Goal: Information Seeking & Learning: Learn about a topic

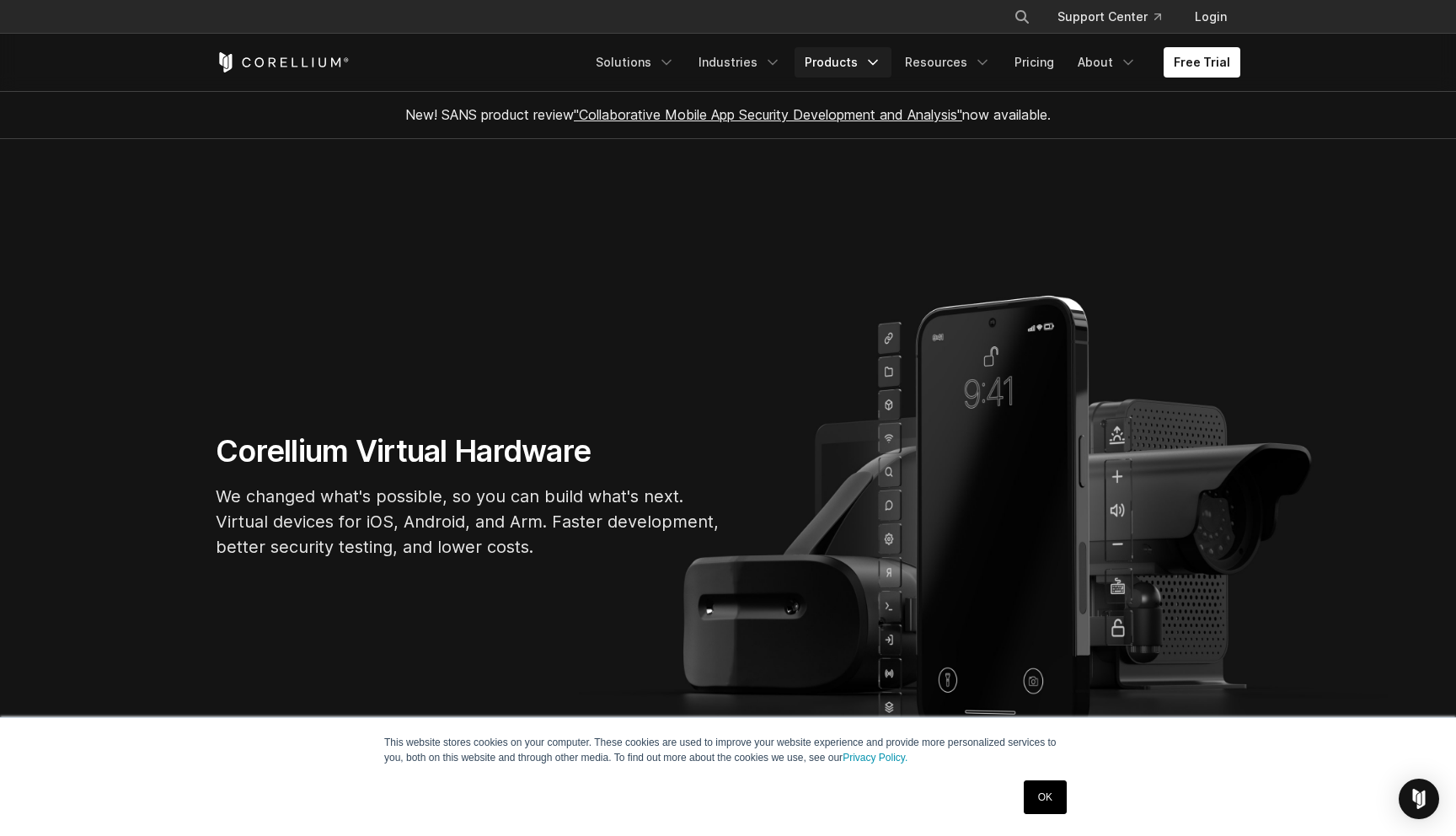
click at [848, 63] on link "Products" at bounding box center [843, 62] width 97 height 30
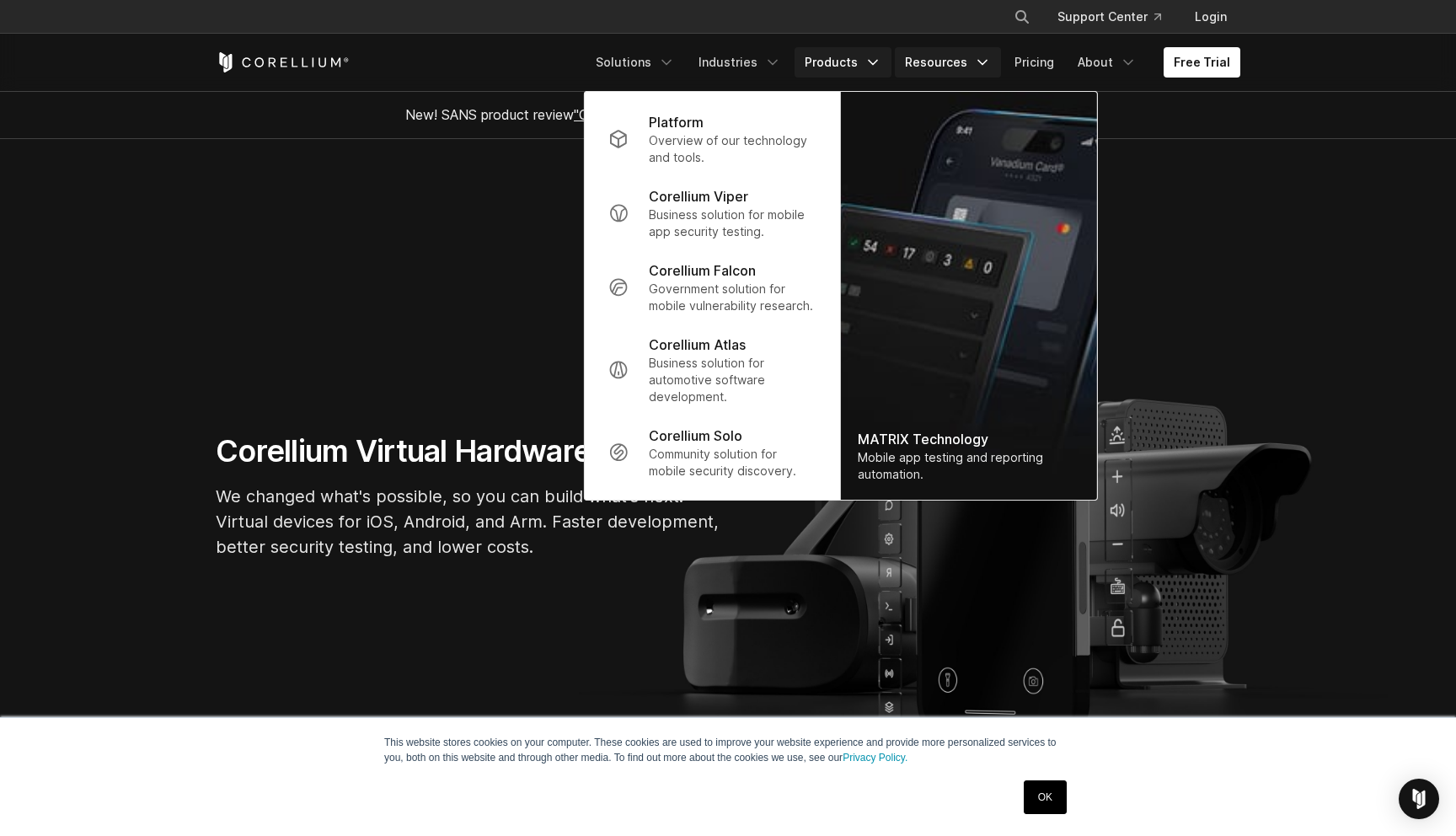
click at [941, 69] on link "Resources" at bounding box center [948, 62] width 106 height 30
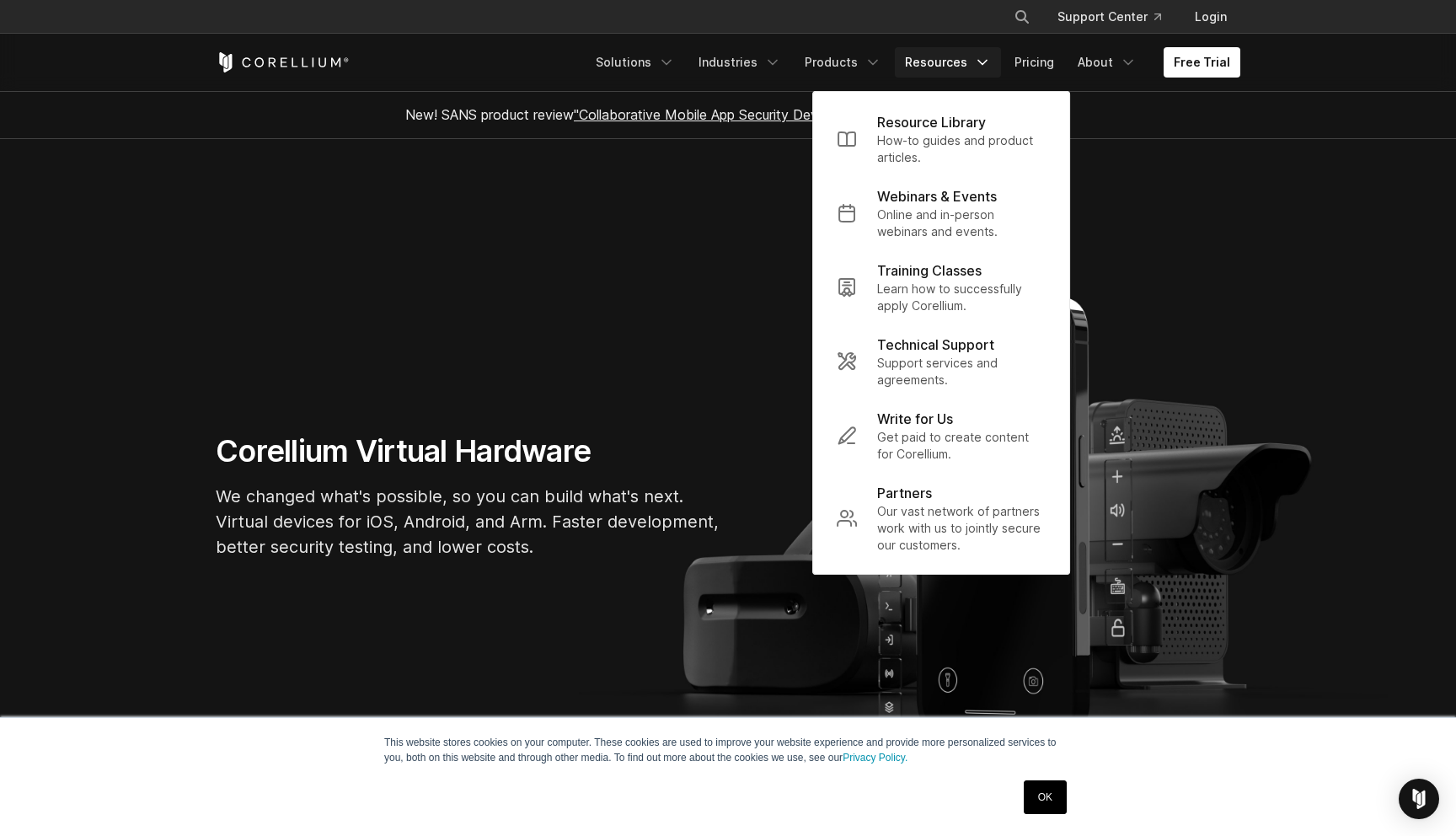
click at [648, 244] on section "Corellium Virtual Hardware We changed what's possible, so you can build what's …" at bounding box center [728, 502] width 1456 height 727
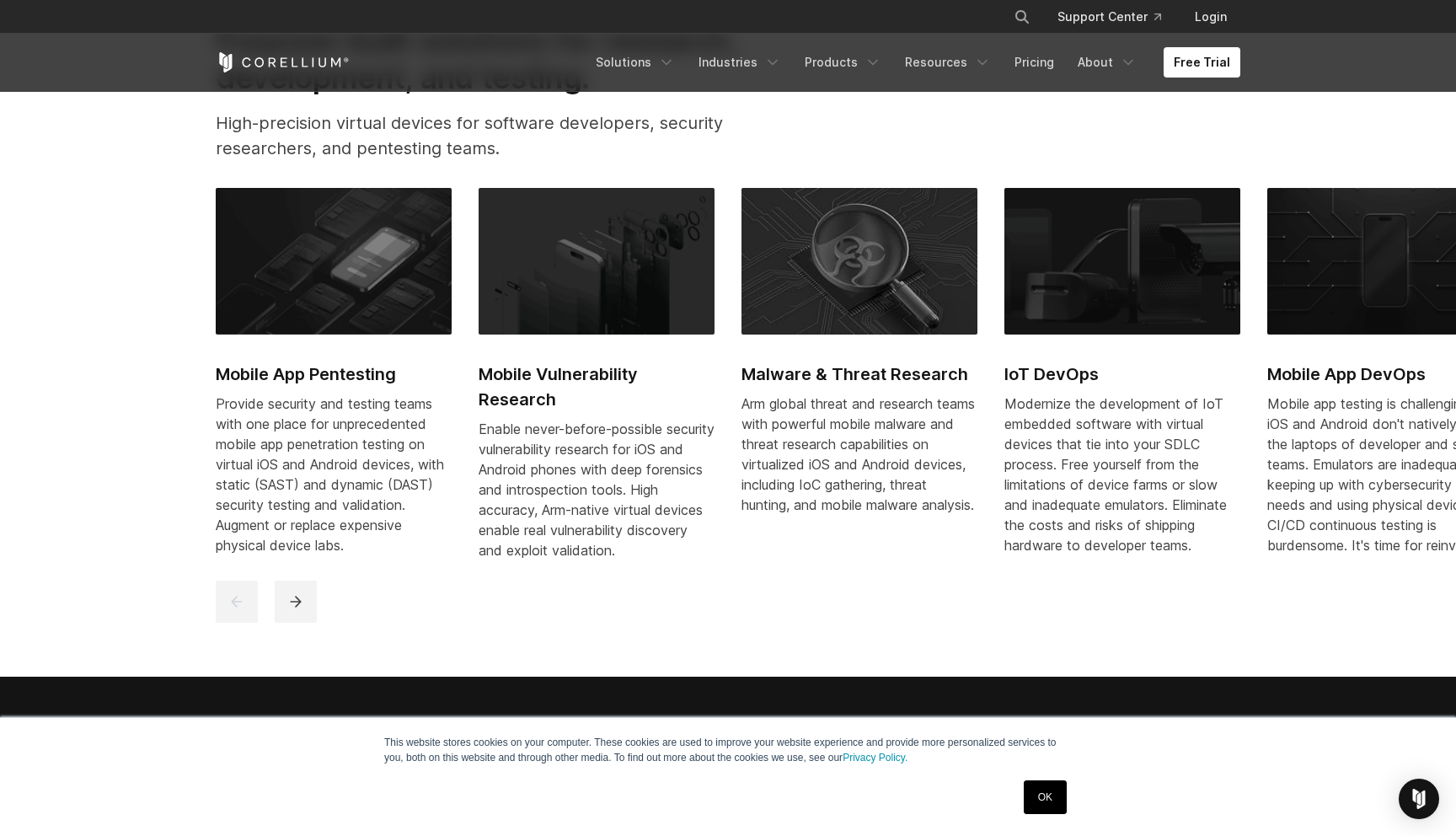
scroll to position [905, 0]
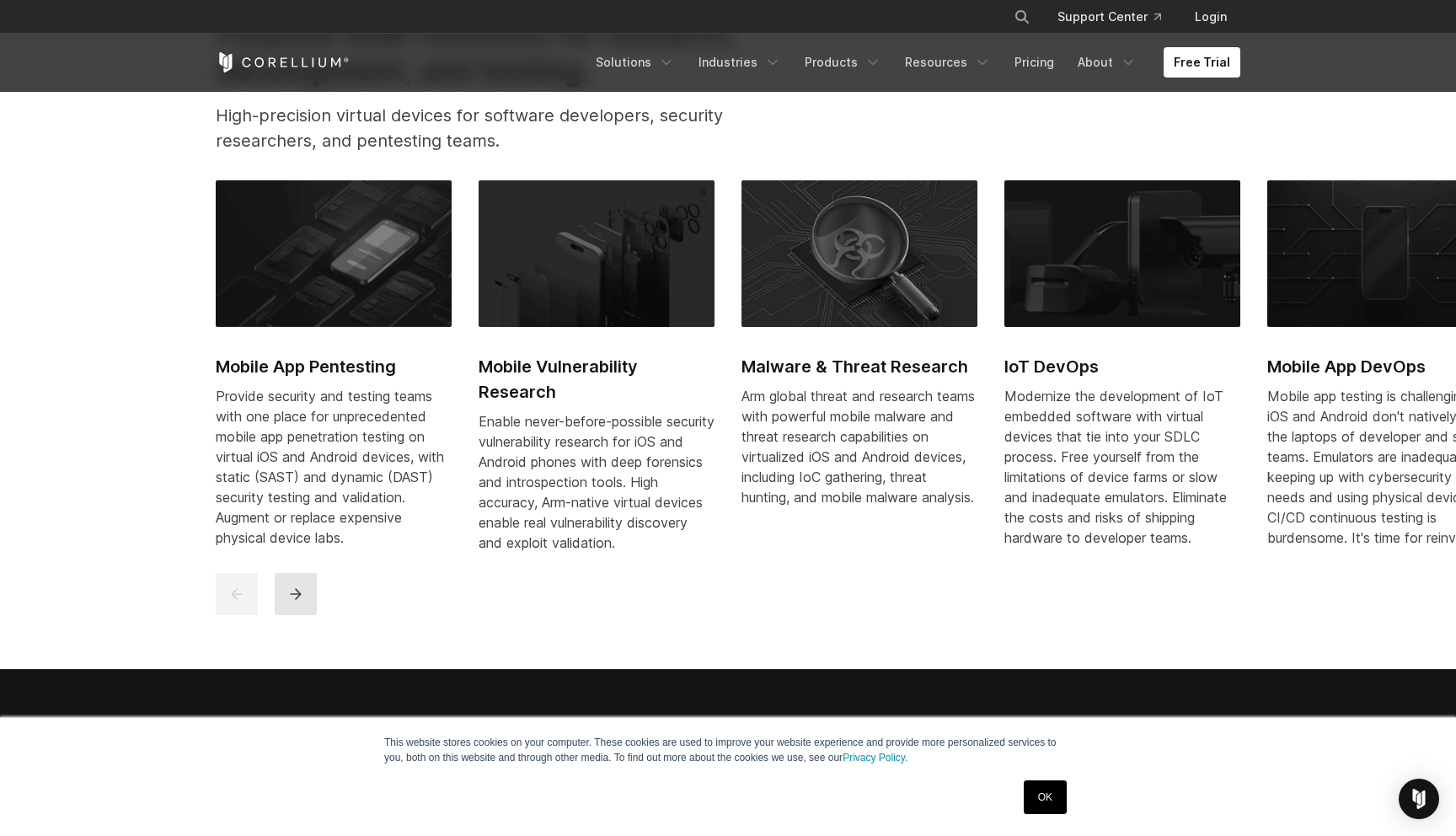
click at [287, 615] on button "next" at bounding box center [295, 593] width 42 height 42
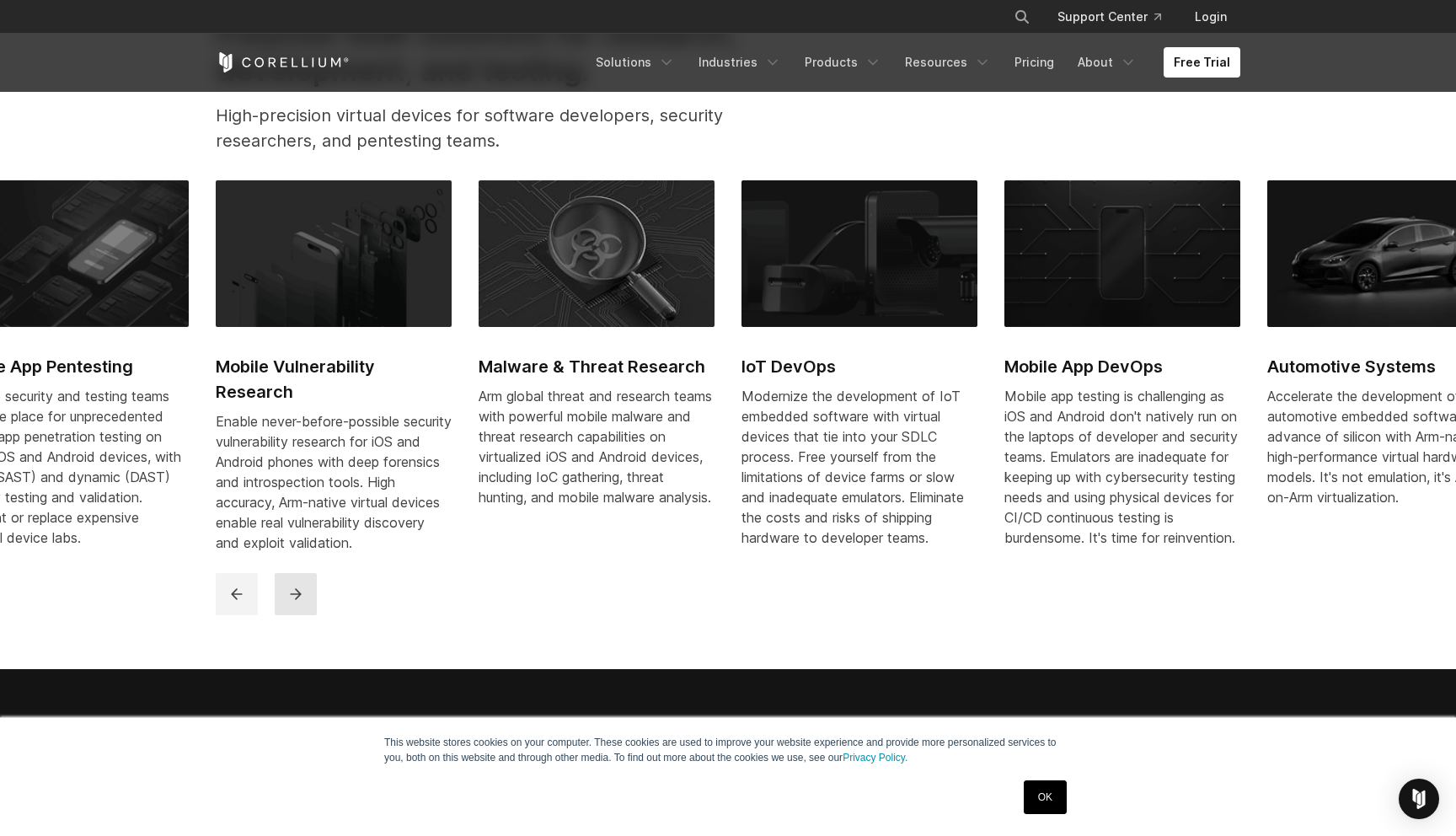
click at [287, 615] on button "next" at bounding box center [295, 593] width 42 height 42
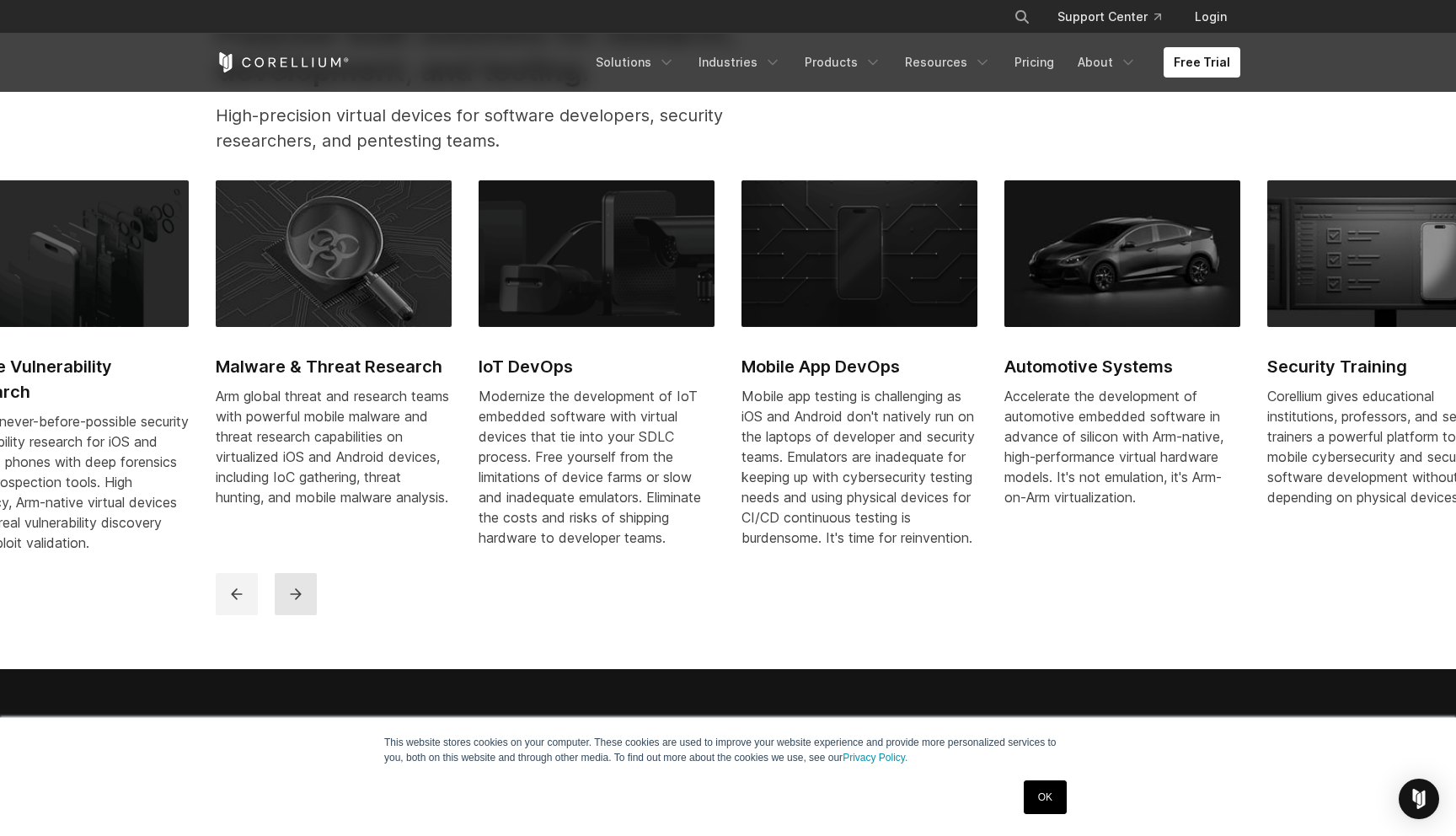
click at [287, 615] on button "next" at bounding box center [295, 593] width 42 height 42
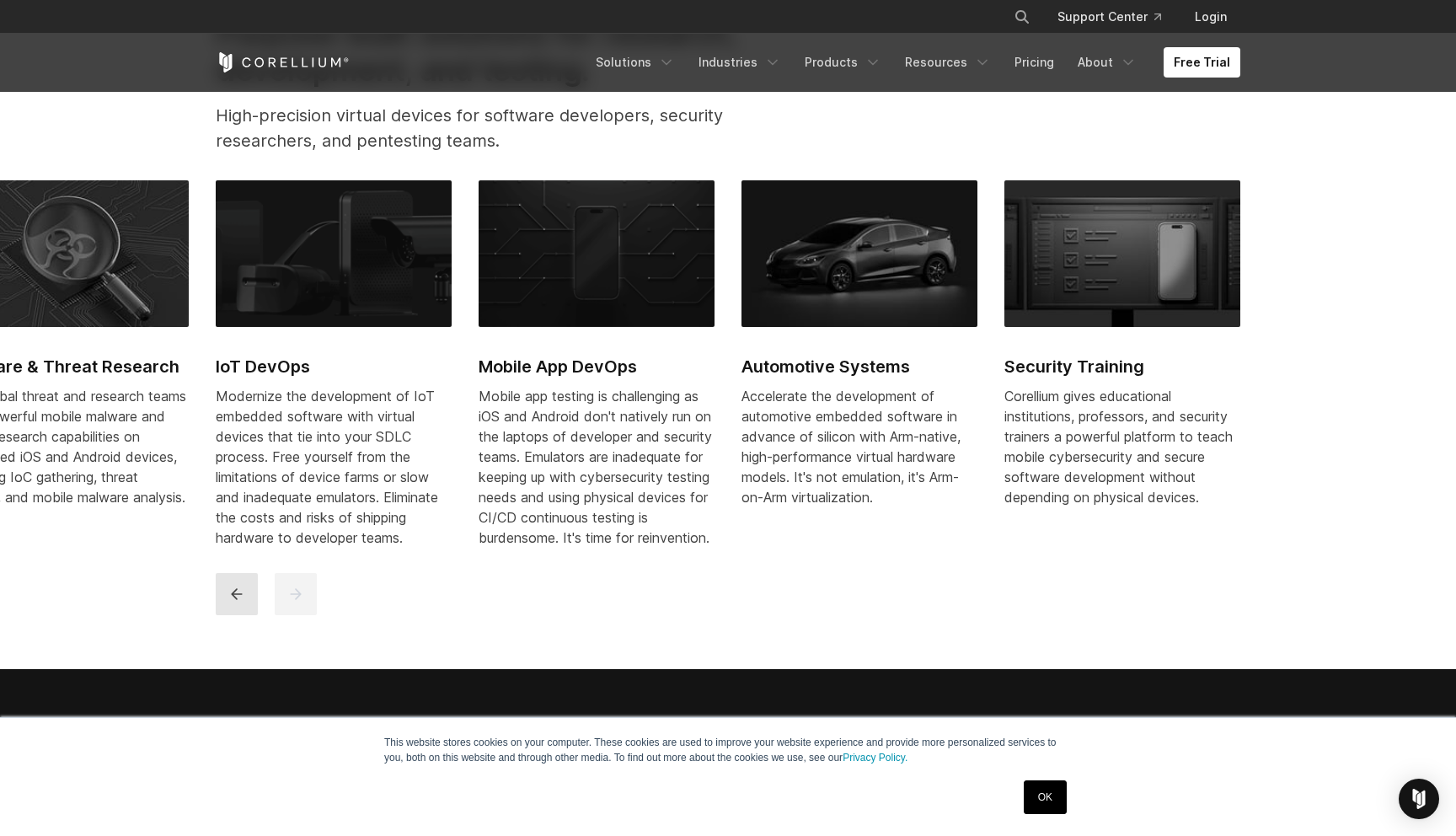
click at [218, 596] on button "previous" at bounding box center [236, 593] width 42 height 42
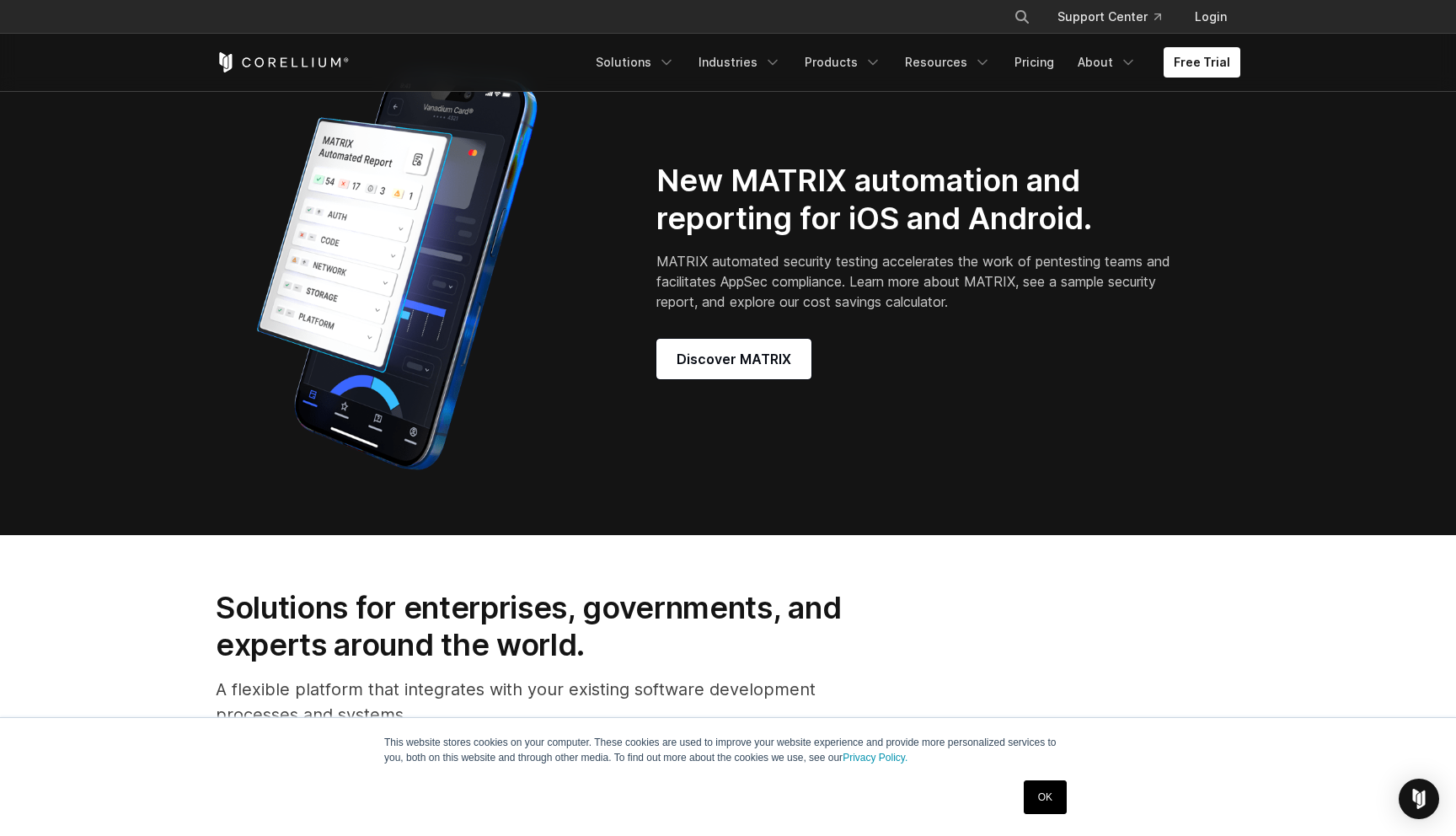
scroll to position [1570, 0]
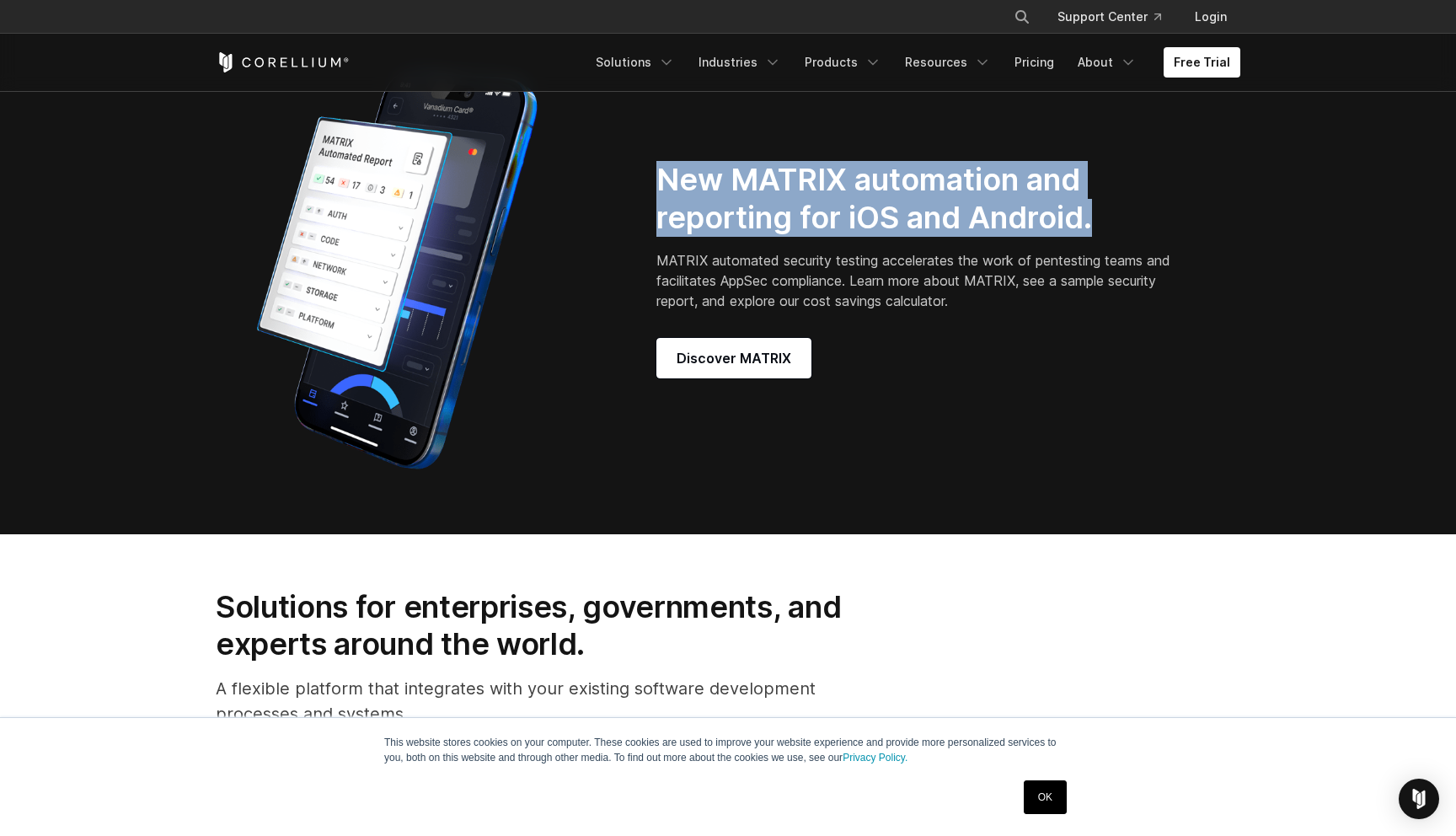
drag, startPoint x: 662, startPoint y: 194, endPoint x: 1114, endPoint y: 228, distance: 453.3
click at [1115, 228] on h2 "New MATRIX automation and reporting for iOS and Android." at bounding box center [916, 199] width 520 height 76
click at [1114, 228] on h2 "New MATRIX automation and reporting for iOS and Android." at bounding box center [916, 199] width 520 height 76
drag, startPoint x: 1108, startPoint y: 232, endPoint x: 657, endPoint y: 189, distance: 453.0
click at [657, 189] on h2 "New MATRIX automation and reporting for iOS and Android." at bounding box center [916, 199] width 520 height 76
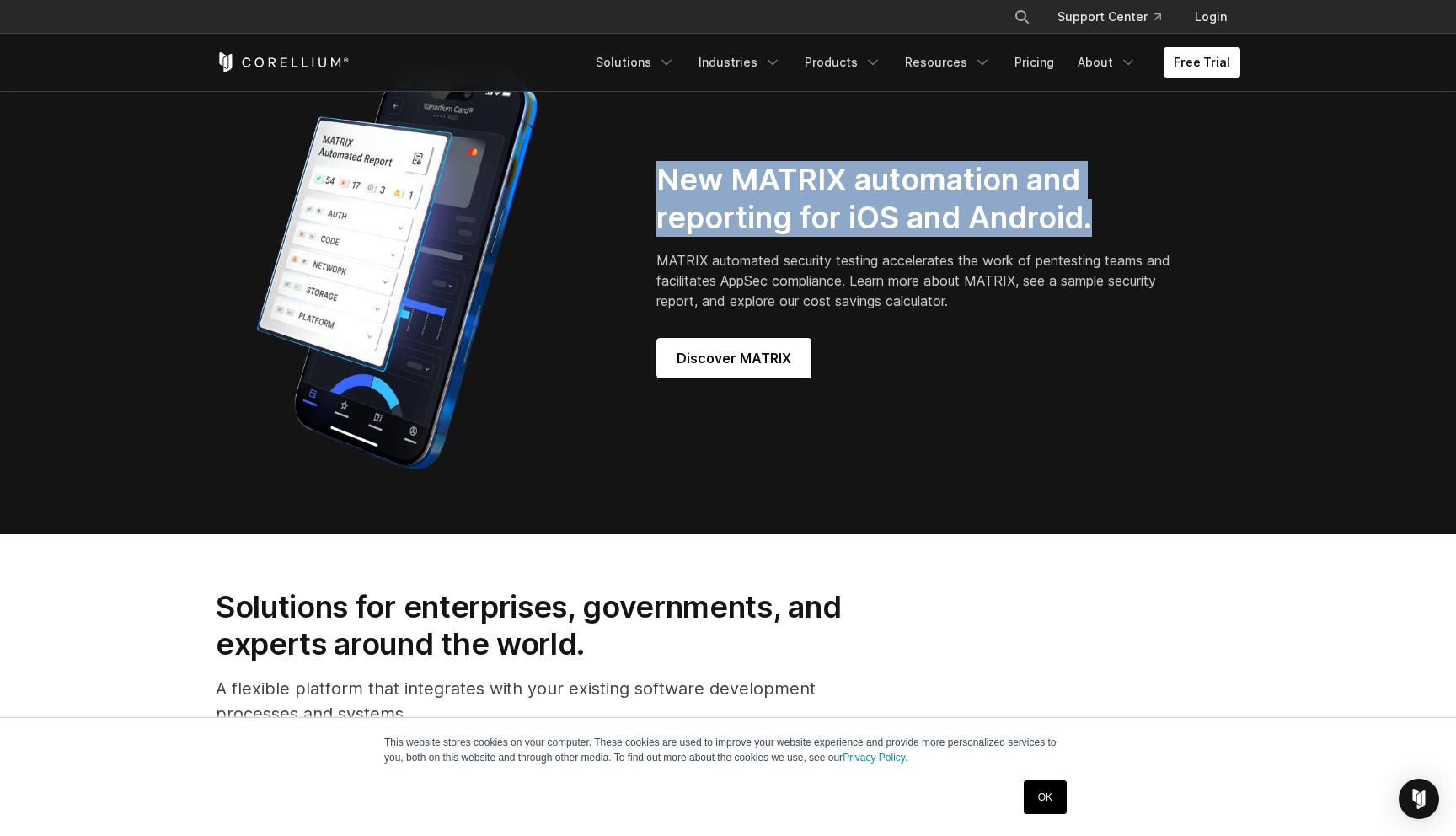
click at [657, 188] on h2 "New MATRIX automation and reporting for iOS and Android." at bounding box center [916, 199] width 520 height 76
drag, startPoint x: 1106, startPoint y: 237, endPoint x: 675, endPoint y: 170, distance: 436.2
click at [675, 169] on div "New MATRIX automation and reporting for iOS and Android. MATRIX automated secur…" at bounding box center [728, 269] width 1058 height 421
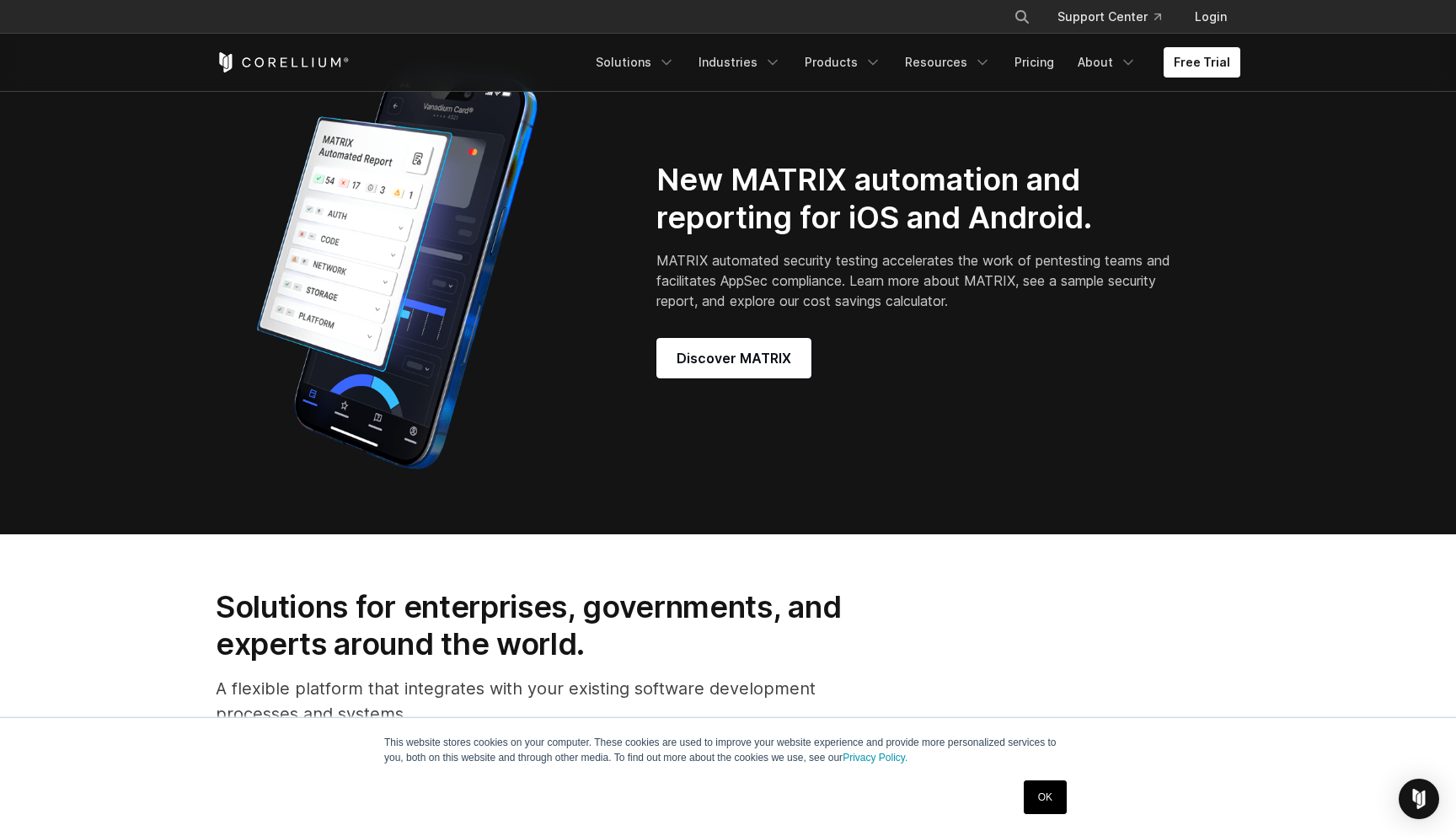
click at [663, 188] on h2 "New MATRIX automation and reporting for iOS and Android." at bounding box center [916, 199] width 520 height 76
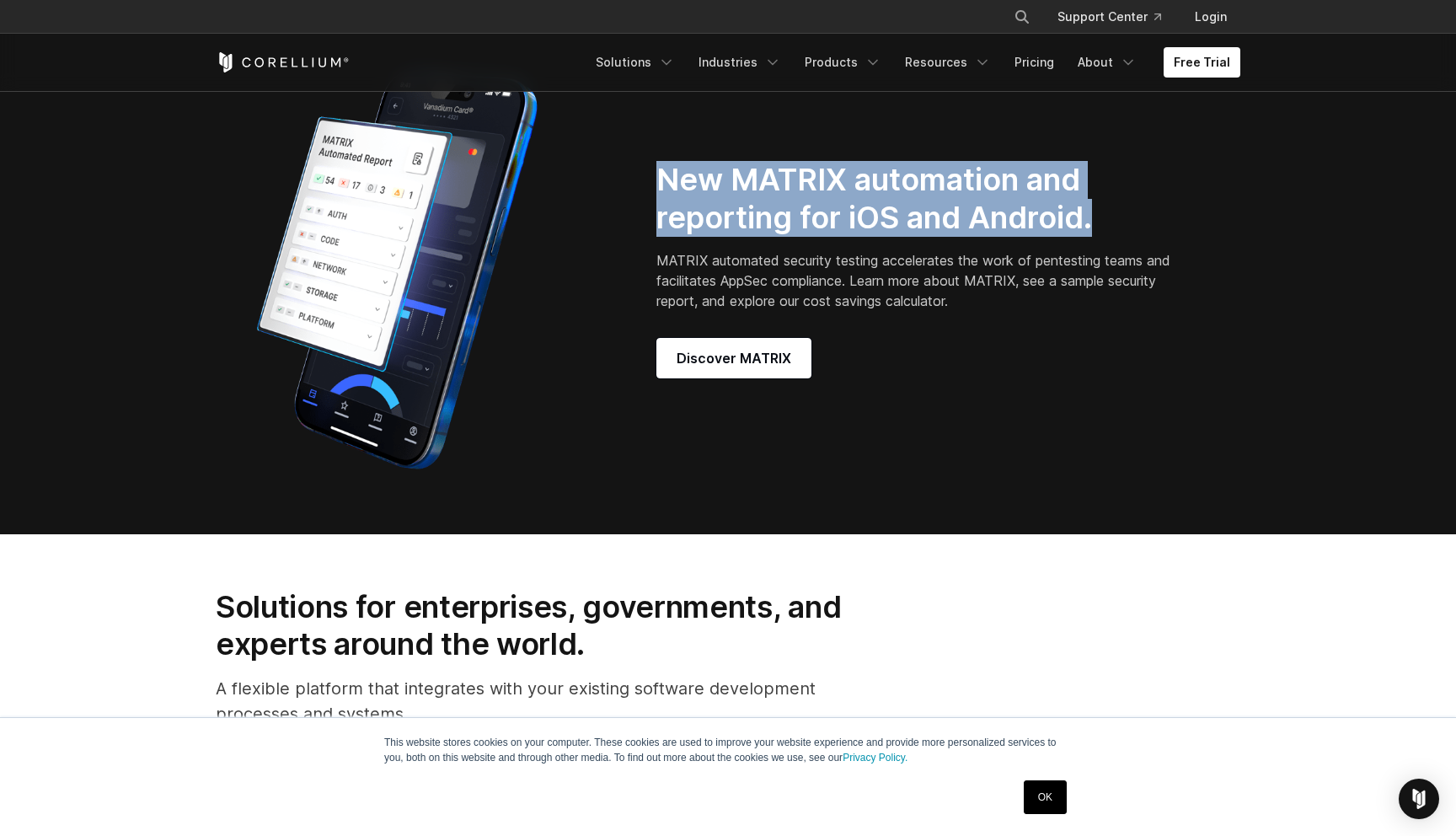
drag, startPoint x: 661, startPoint y: 186, endPoint x: 1137, endPoint y: 248, distance: 480.0
click at [1137, 237] on h2 "New MATRIX automation and reporting for iOS and Android." at bounding box center [916, 199] width 520 height 76
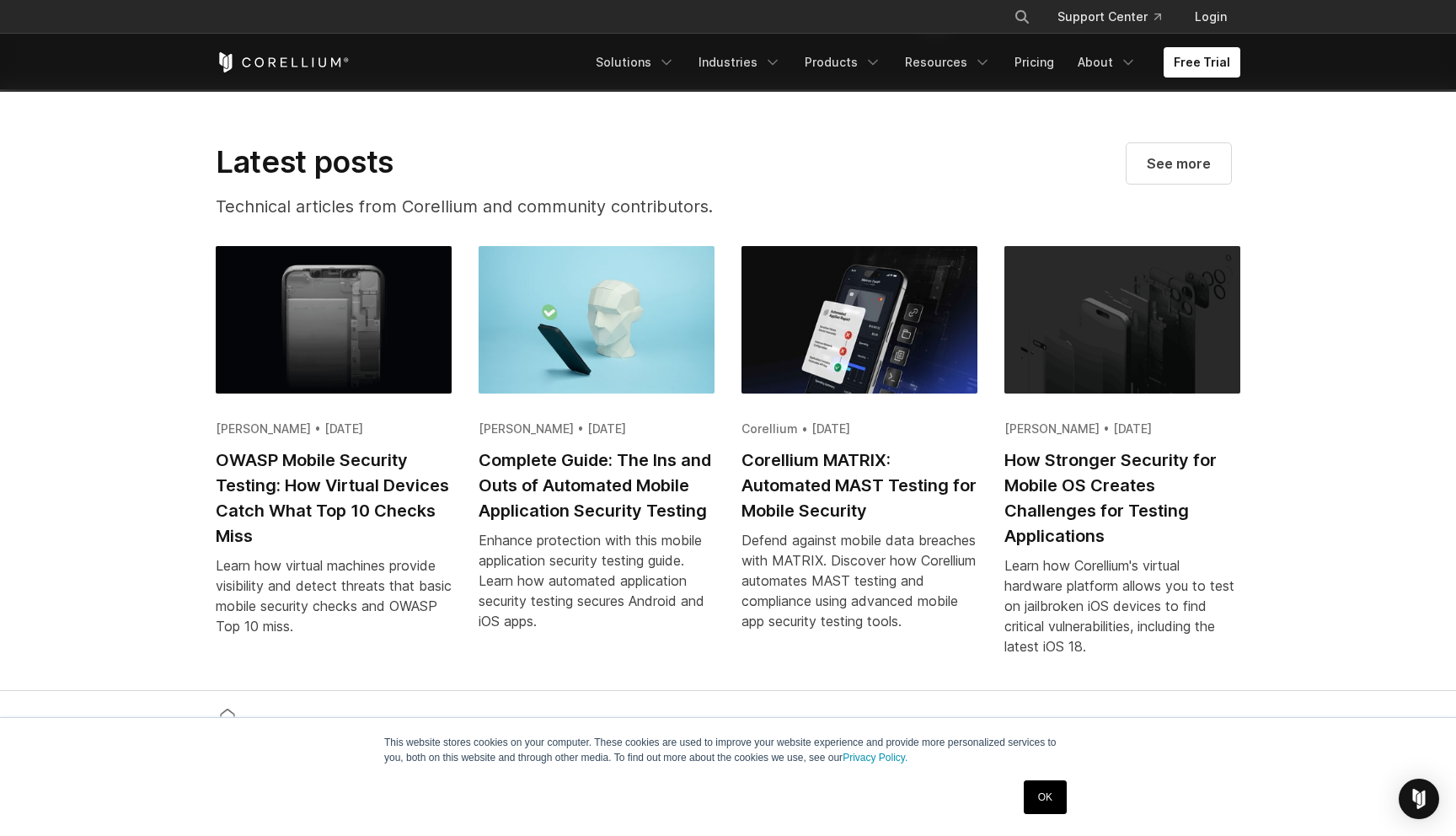
scroll to position [3289, 0]
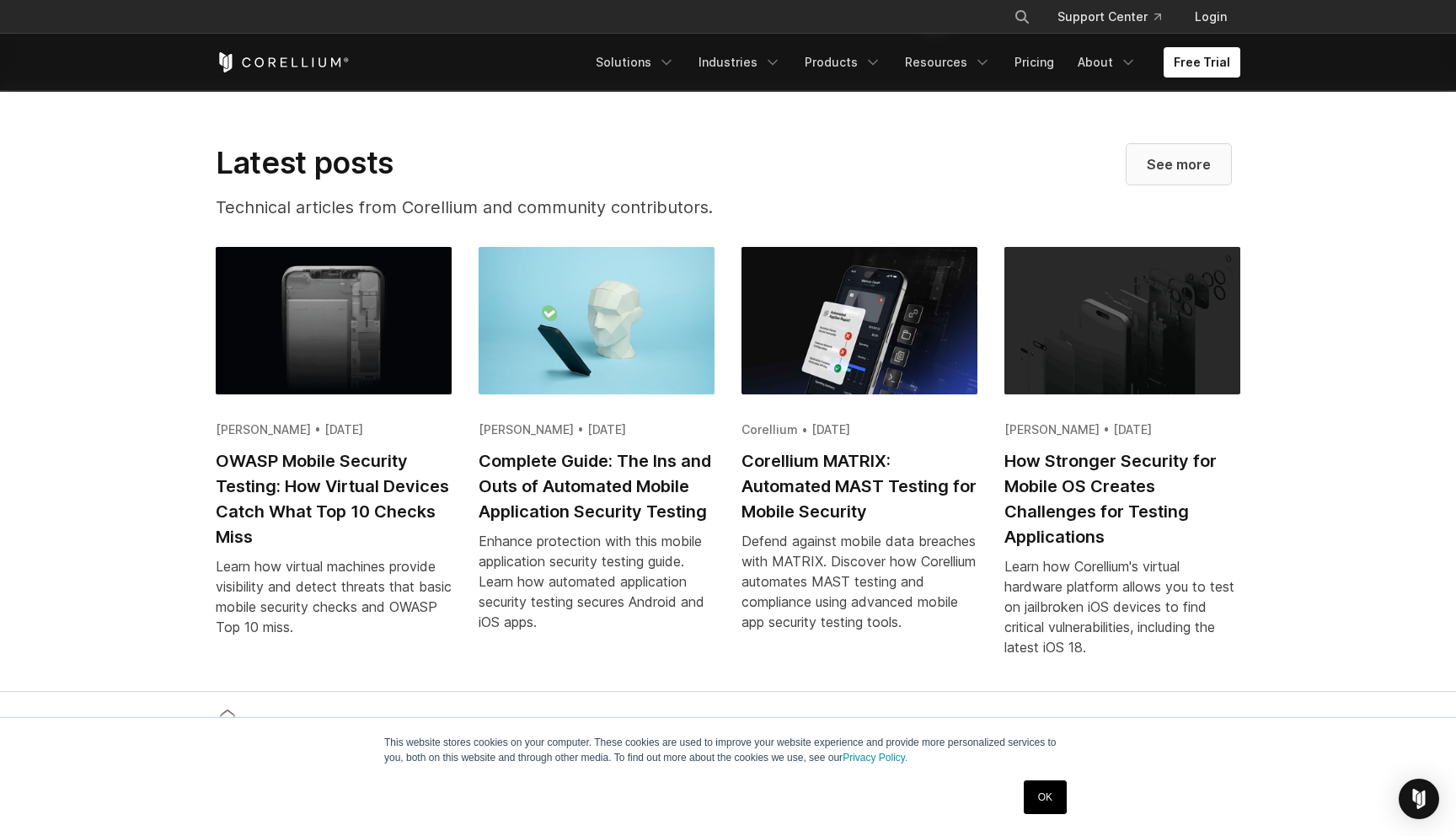
click at [1188, 174] on span "See more" at bounding box center [1178, 164] width 64 height 21
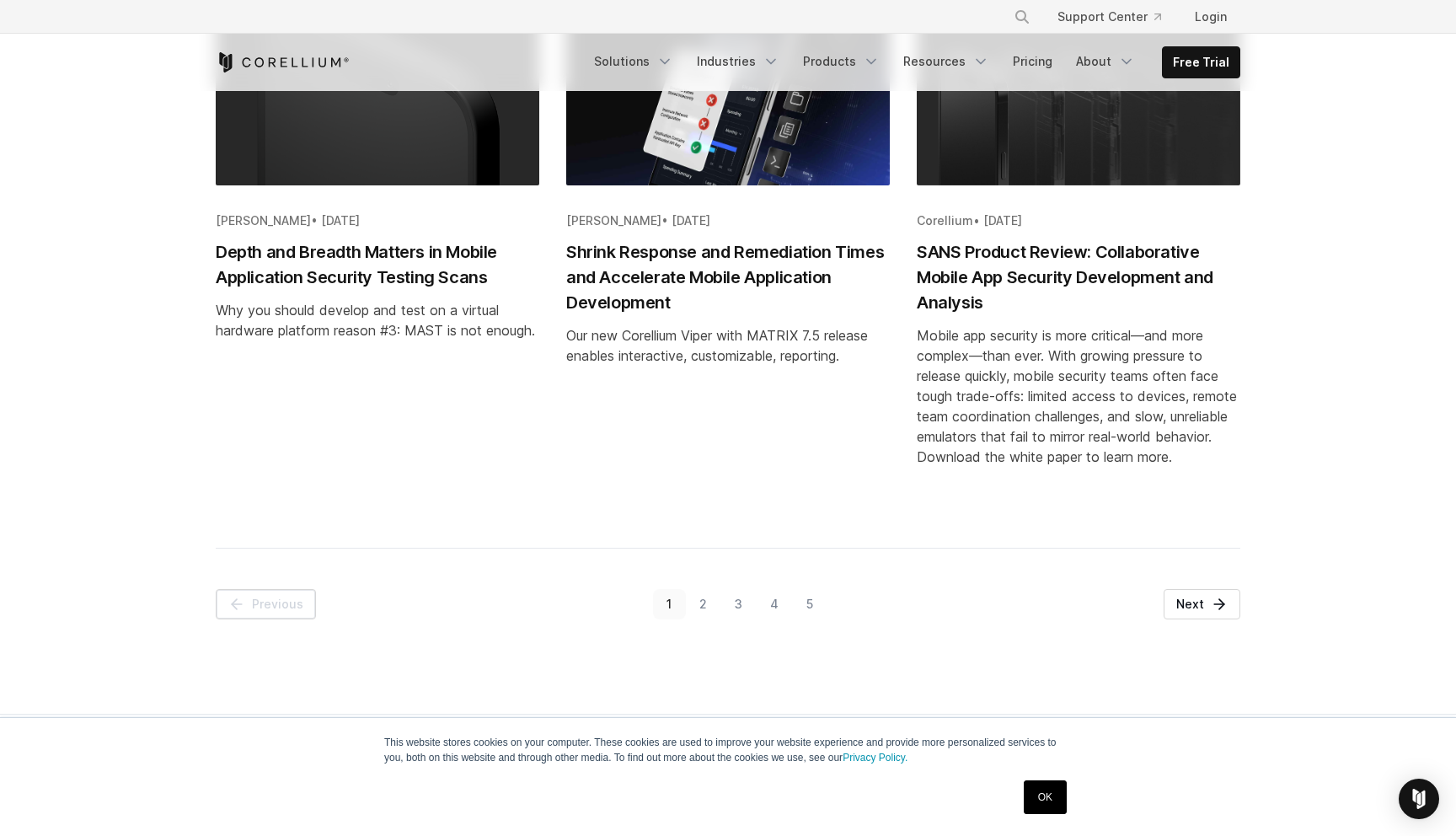
scroll to position [1936, 0]
click at [702, 609] on link "2" at bounding box center [704, 605] width 36 height 30
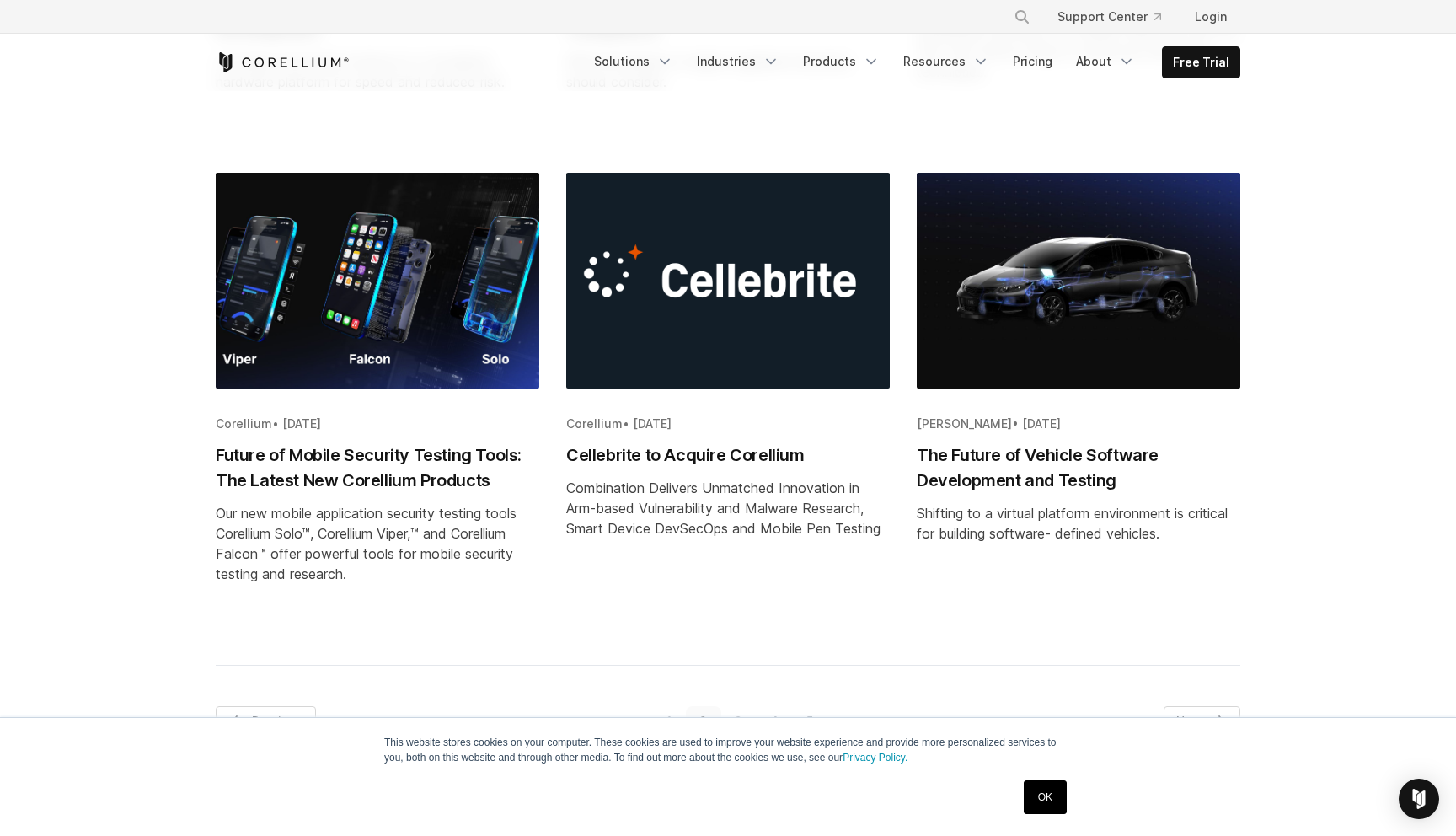
scroll to position [1898, 0]
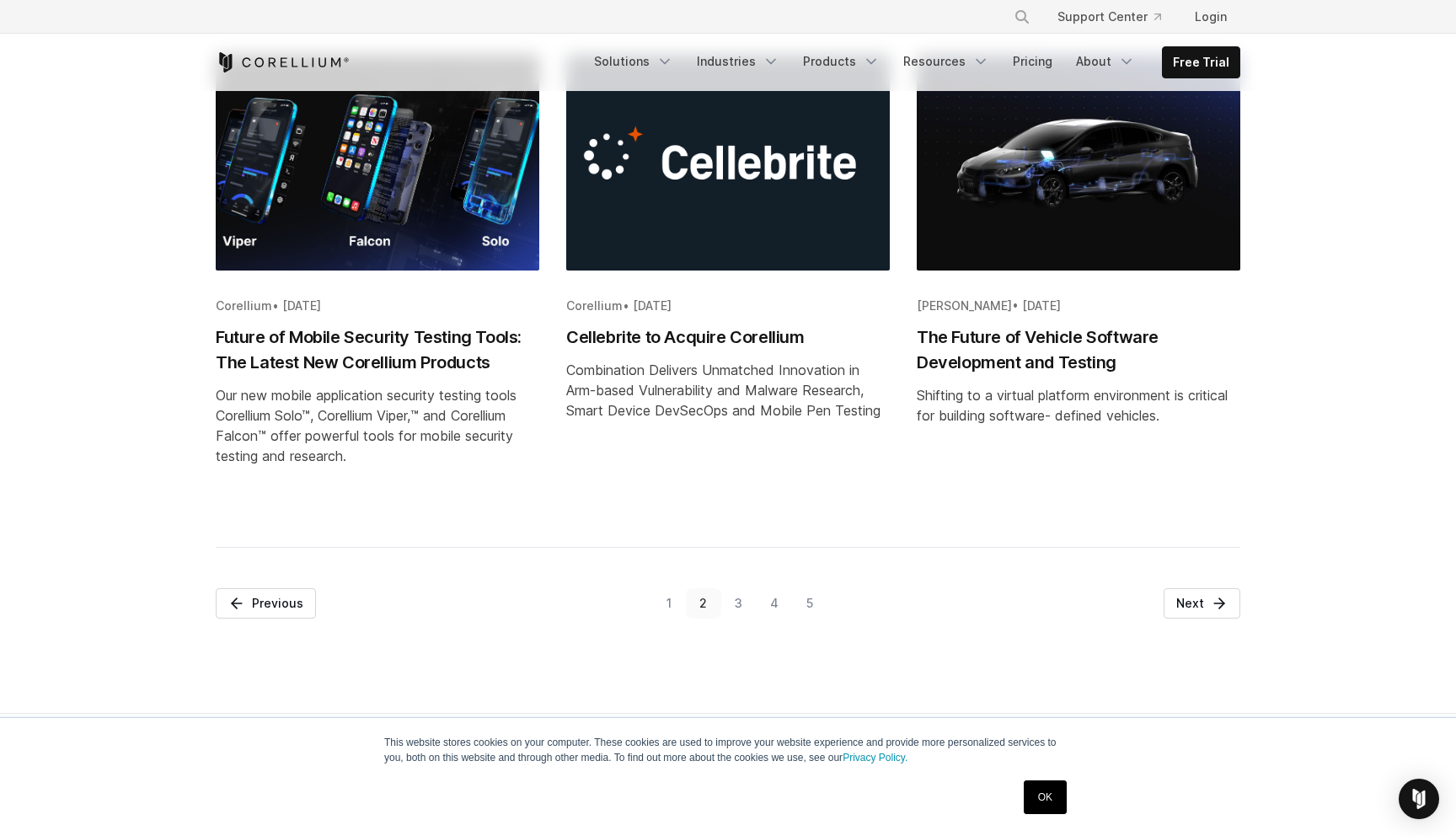
click at [736, 618] on link "3" at bounding box center [739, 603] width 36 height 30
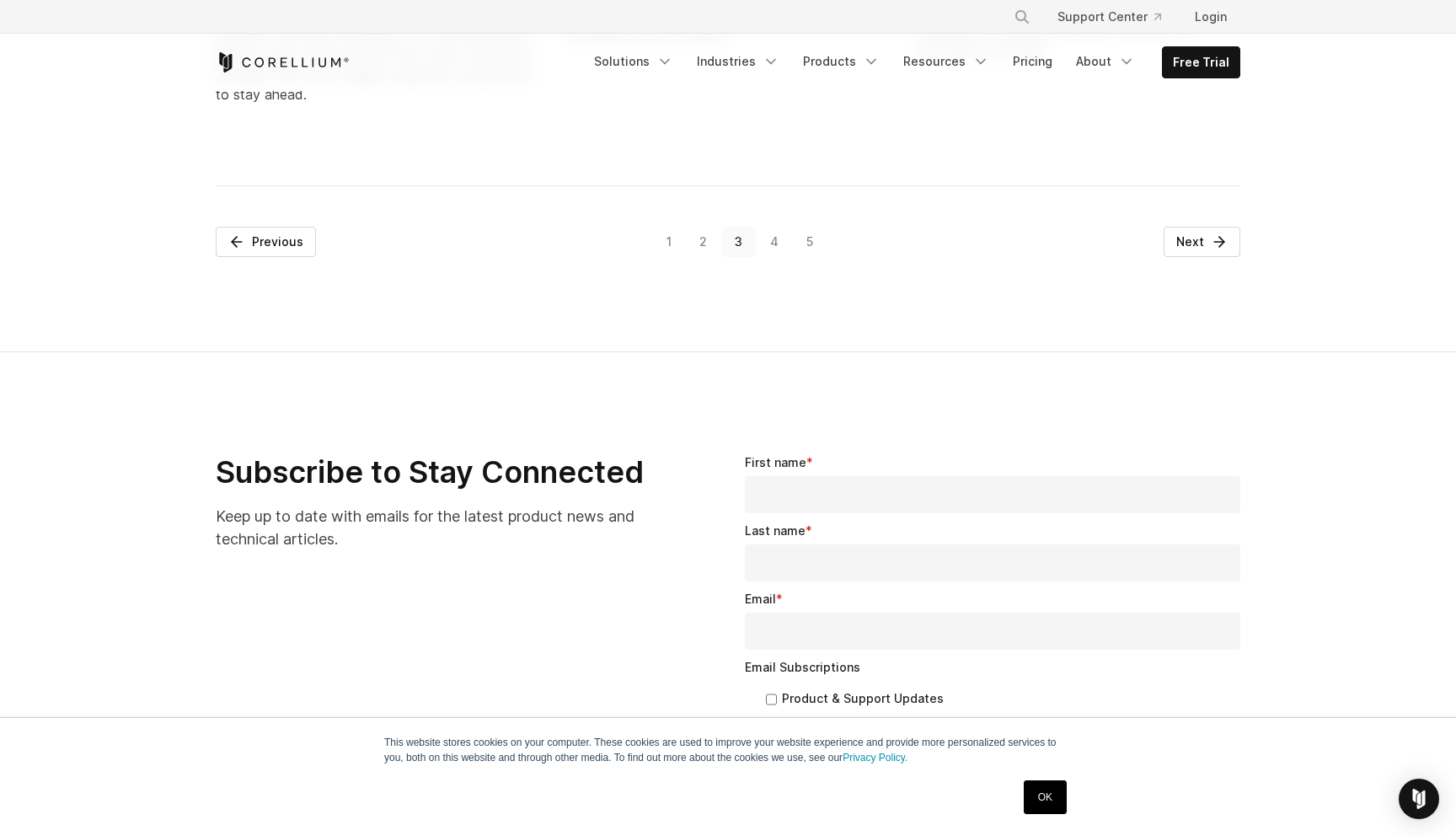
scroll to position [2253, 0]
